Goal: Share content: Share content

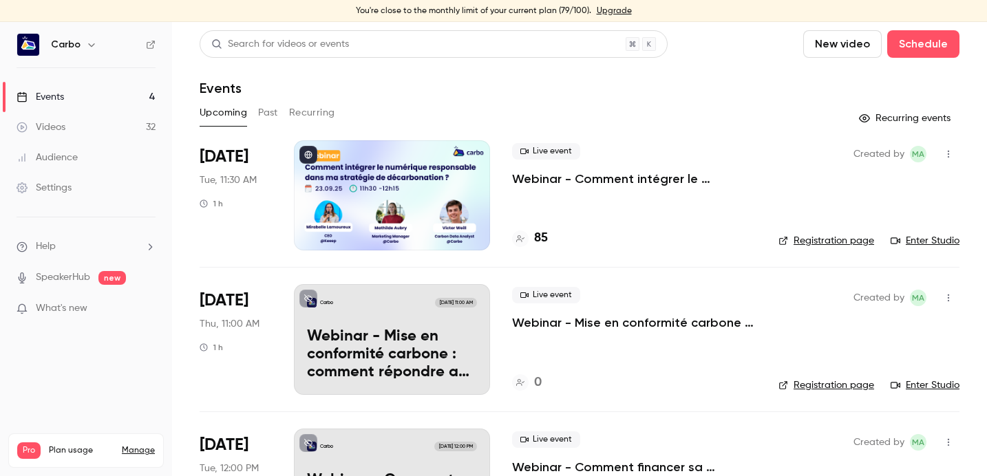
click at [419, 196] on div at bounding box center [392, 195] width 196 height 110
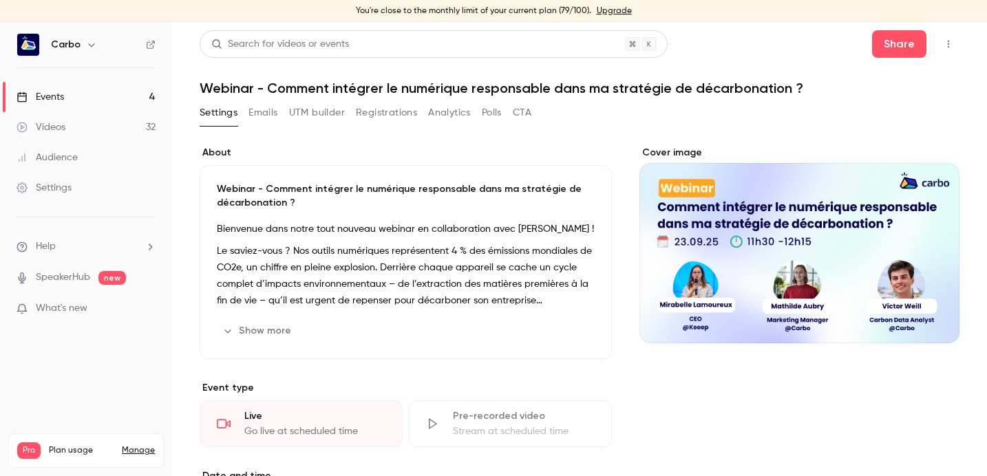
click at [370, 109] on button "Registrations" at bounding box center [386, 113] width 61 height 22
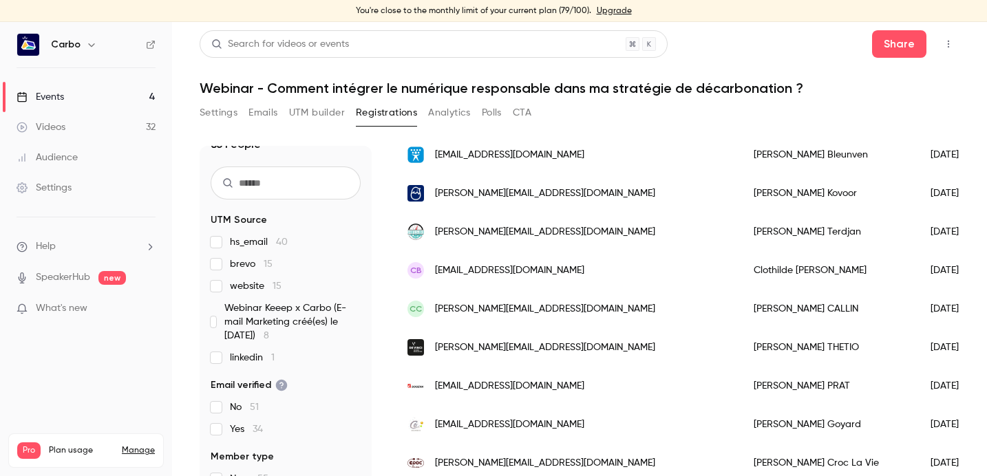
scroll to position [346, 0]
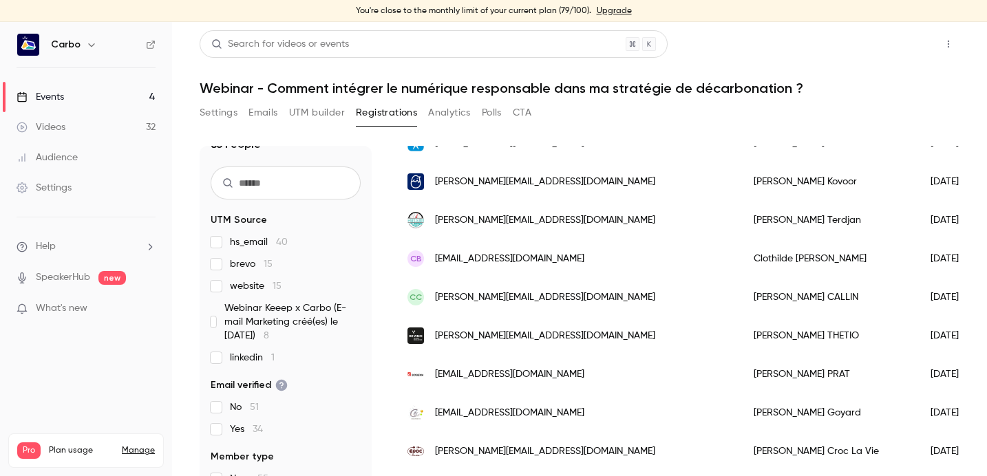
click at [895, 35] on button "Share" at bounding box center [899, 44] width 54 height 28
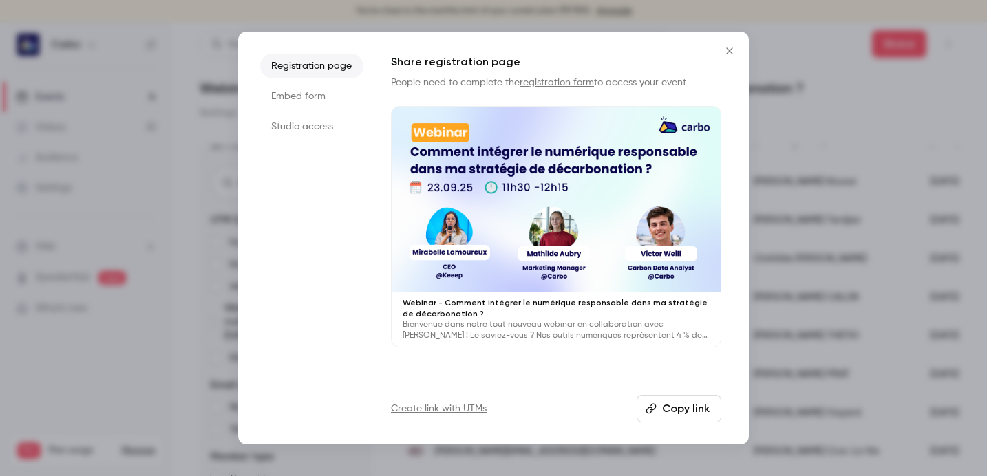
click at [337, 139] on ul "Registration page Embed form Studio access" at bounding box center [311, 238] width 103 height 369
click at [335, 130] on li "Studio access" at bounding box center [311, 126] width 103 height 25
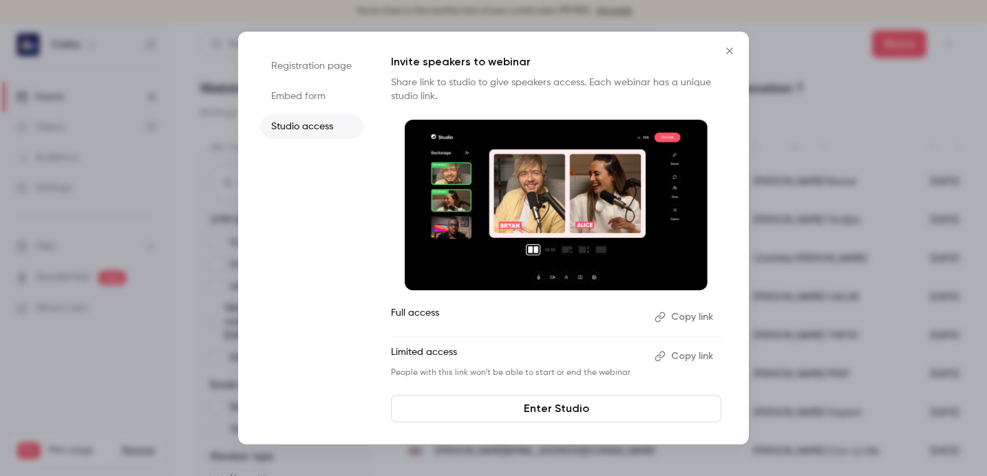
click at [705, 356] on button "Copy link" at bounding box center [685, 357] width 72 height 22
click at [738, 43] on button "Close" at bounding box center [730, 51] width 28 height 28
